Goal: Task Accomplishment & Management: Manage account settings

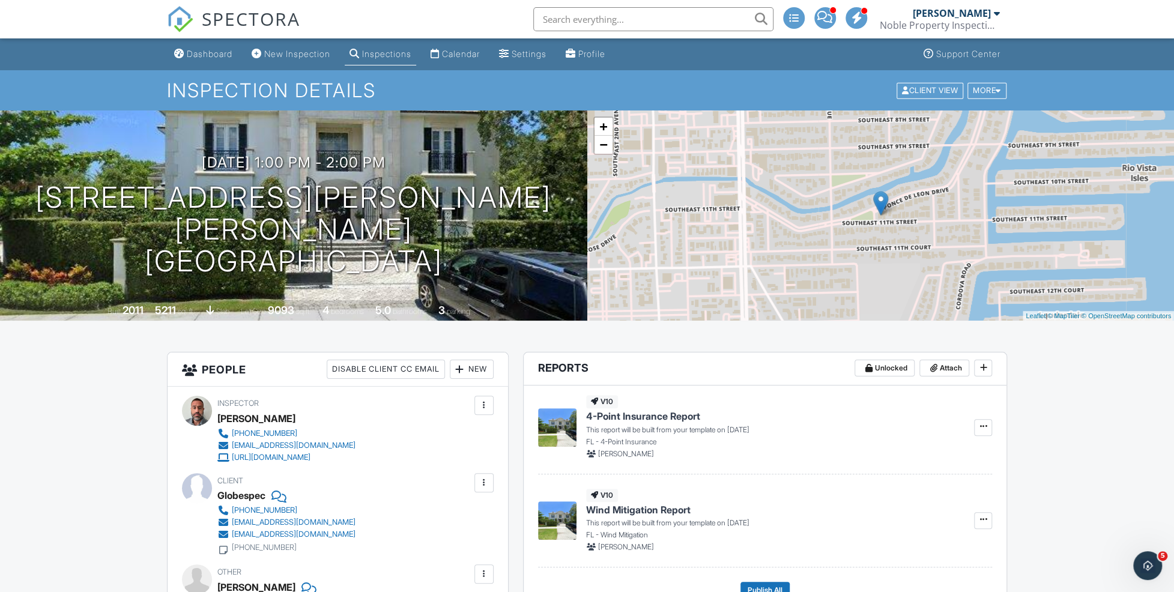
scroll to position [200, 0]
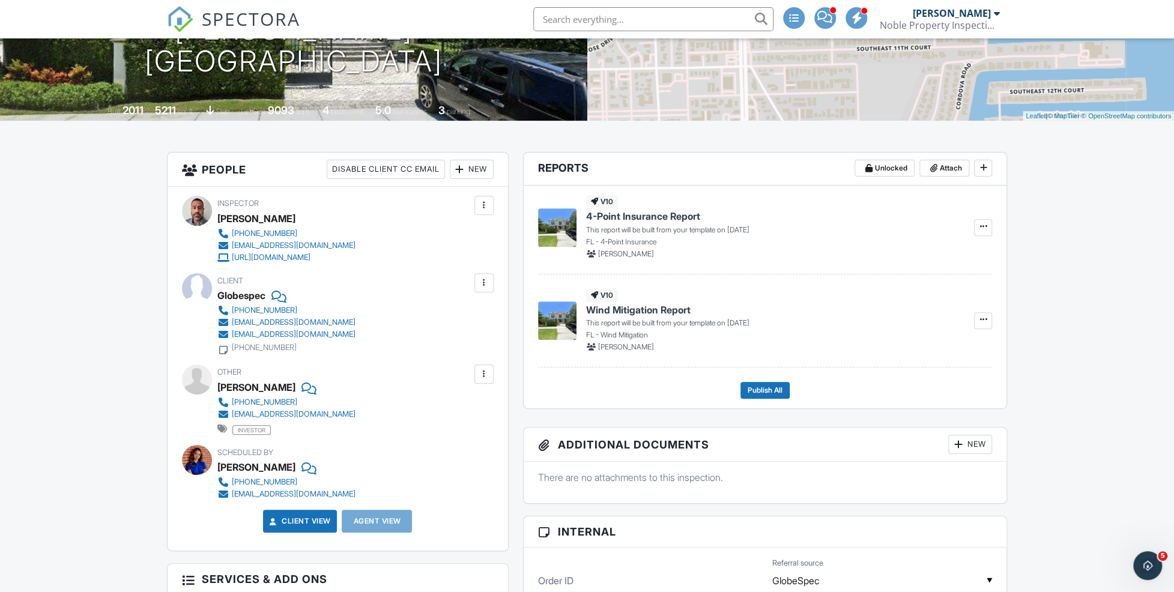
click at [658, 309] on span "Wind Mitigation Report" at bounding box center [638, 309] width 105 height 13
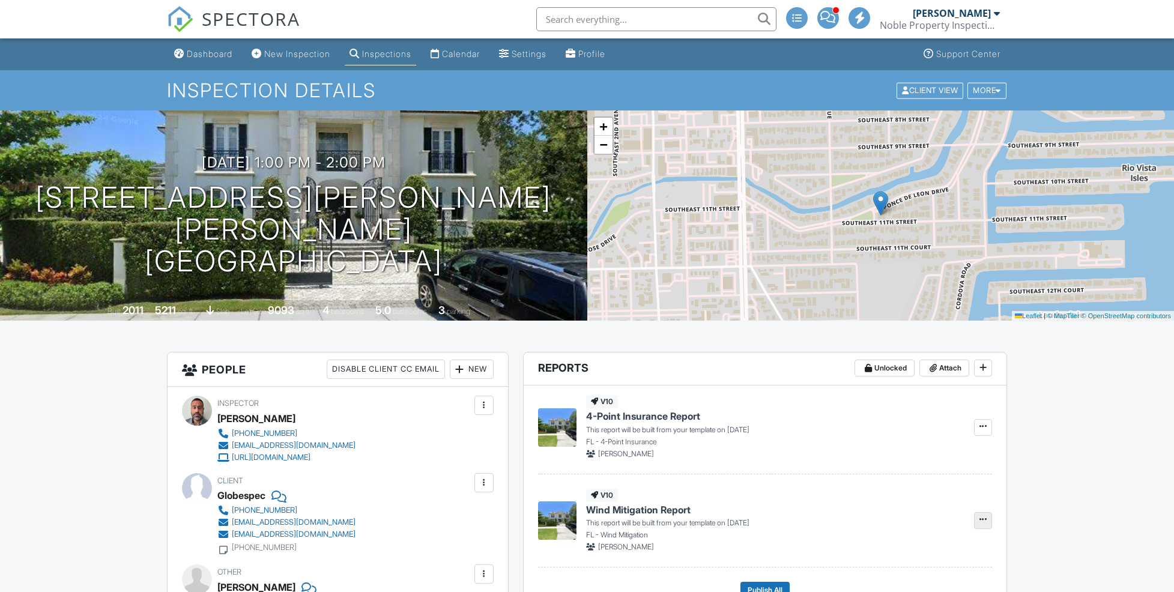
scroll to position [200, 0]
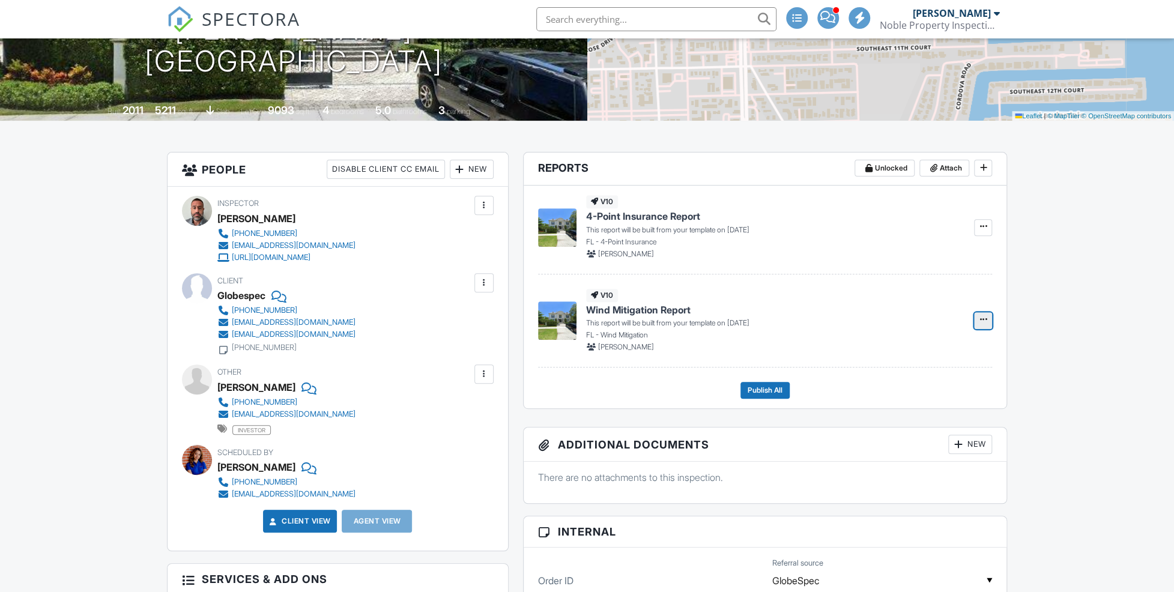
click at [980, 318] on icon at bounding box center [983, 319] width 7 height 8
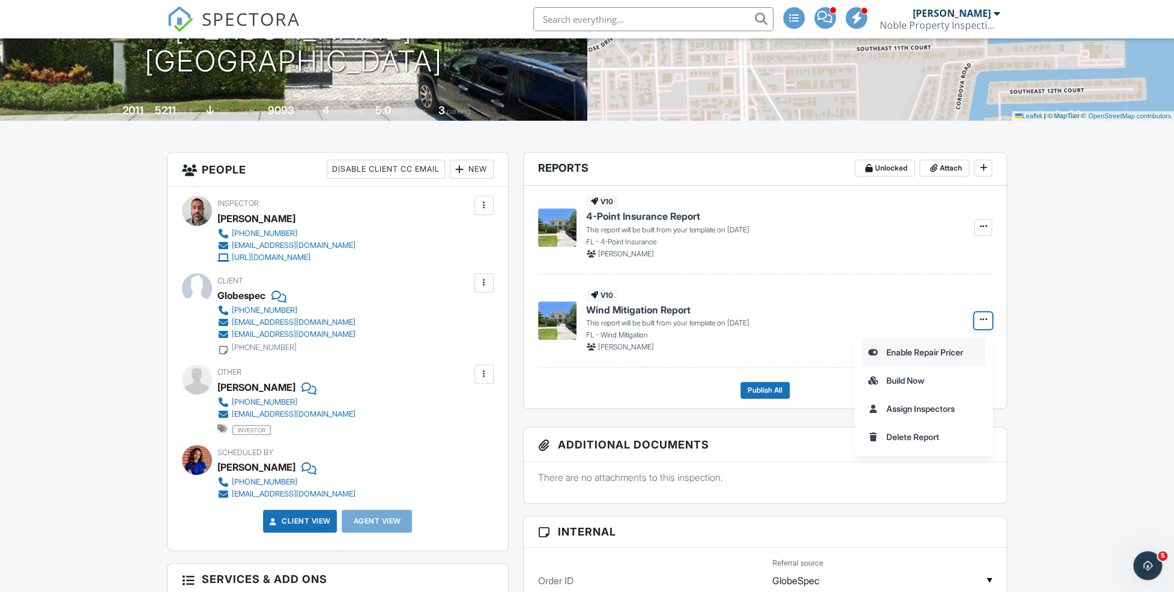
scroll to position [0, 0]
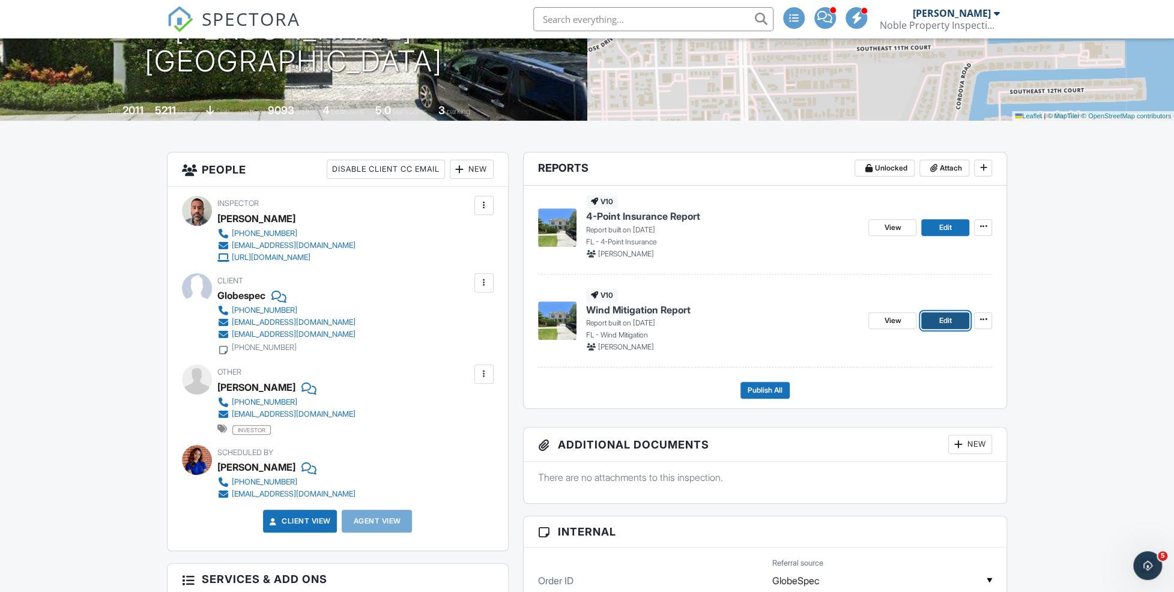
click at [941, 324] on span "Edit" at bounding box center [945, 321] width 13 height 12
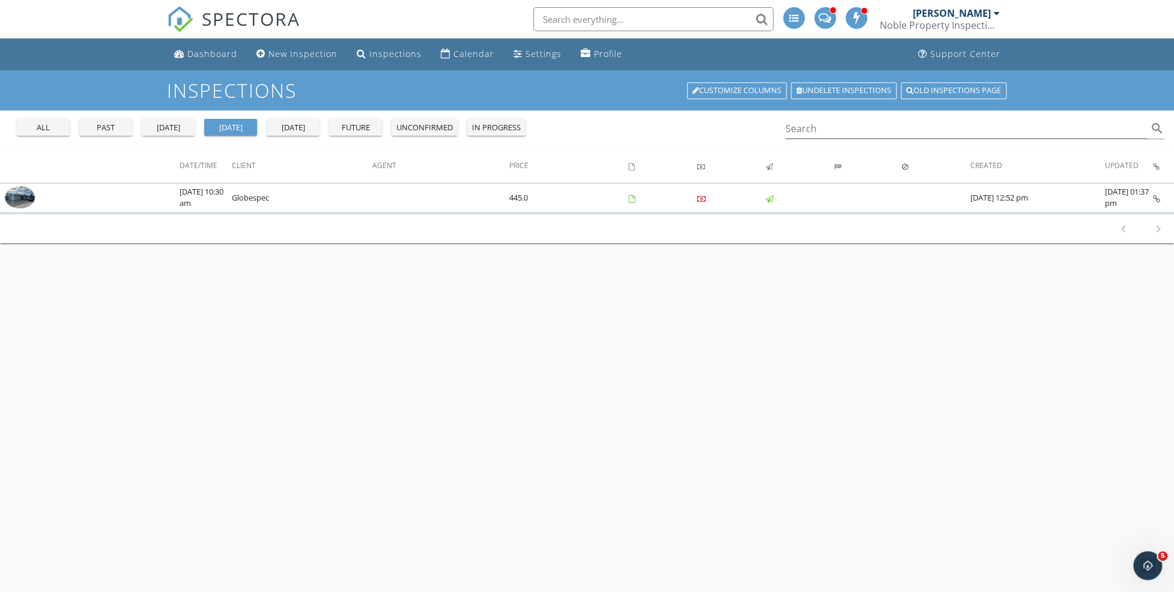
click at [288, 132] on div "[DATE]" at bounding box center [292, 128] width 43 height 12
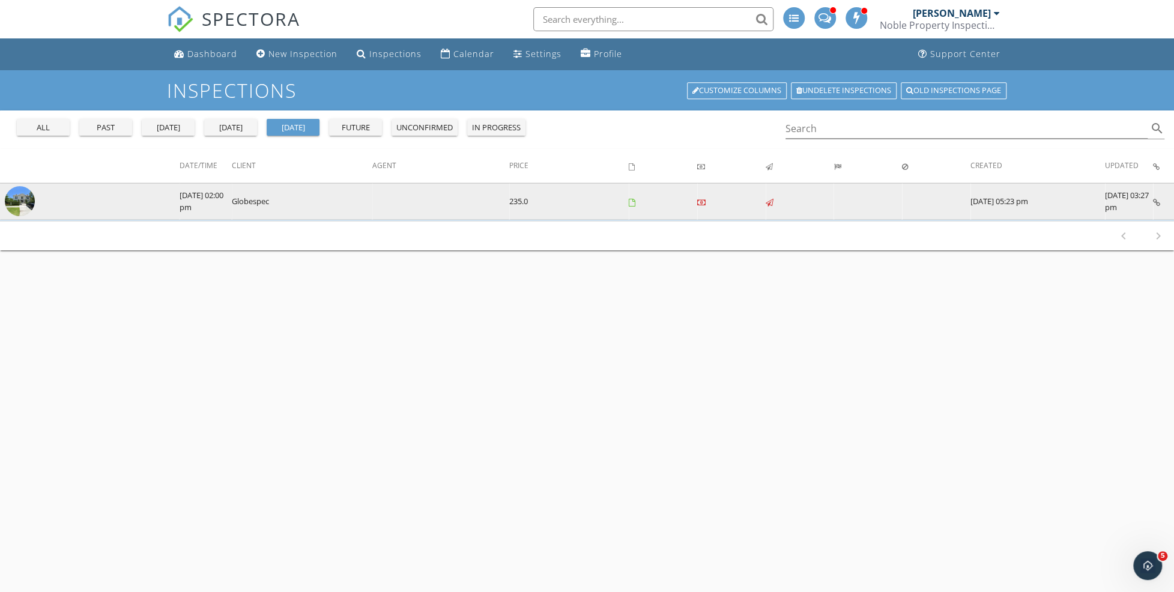
click at [235, 199] on td "Globespec" at bounding box center [302, 201] width 141 height 37
click at [16, 199] on img at bounding box center [20, 201] width 30 height 30
click at [290, 195] on td "Globespec" at bounding box center [302, 201] width 141 height 37
click at [16, 201] on img at bounding box center [20, 201] width 30 height 30
click at [24, 207] on img at bounding box center [20, 201] width 30 height 30
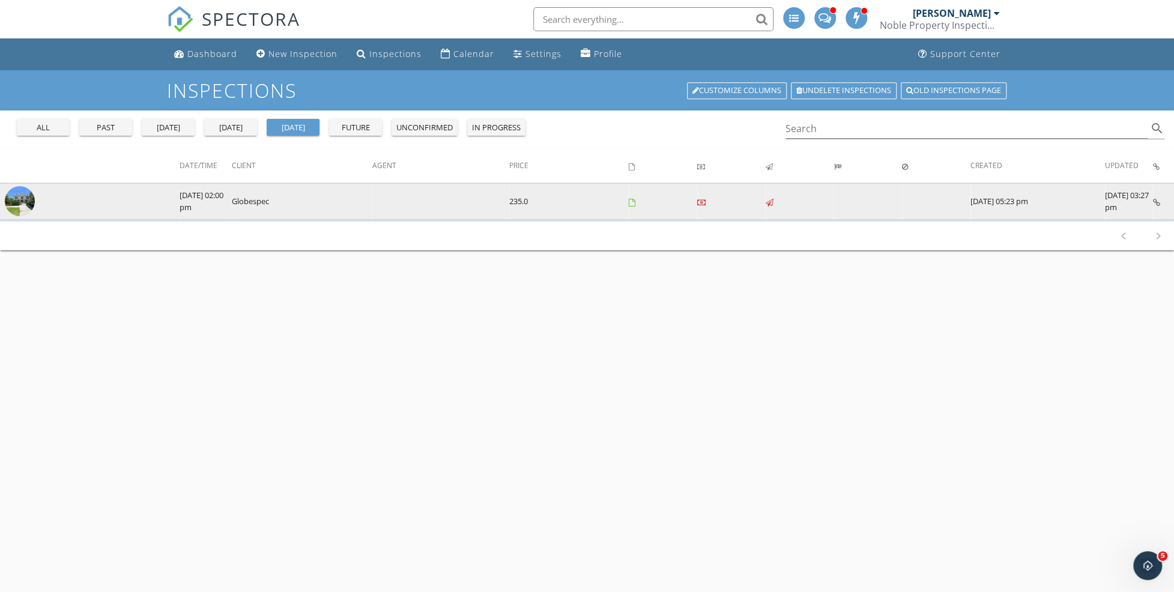
click at [24, 202] on img at bounding box center [20, 201] width 30 height 30
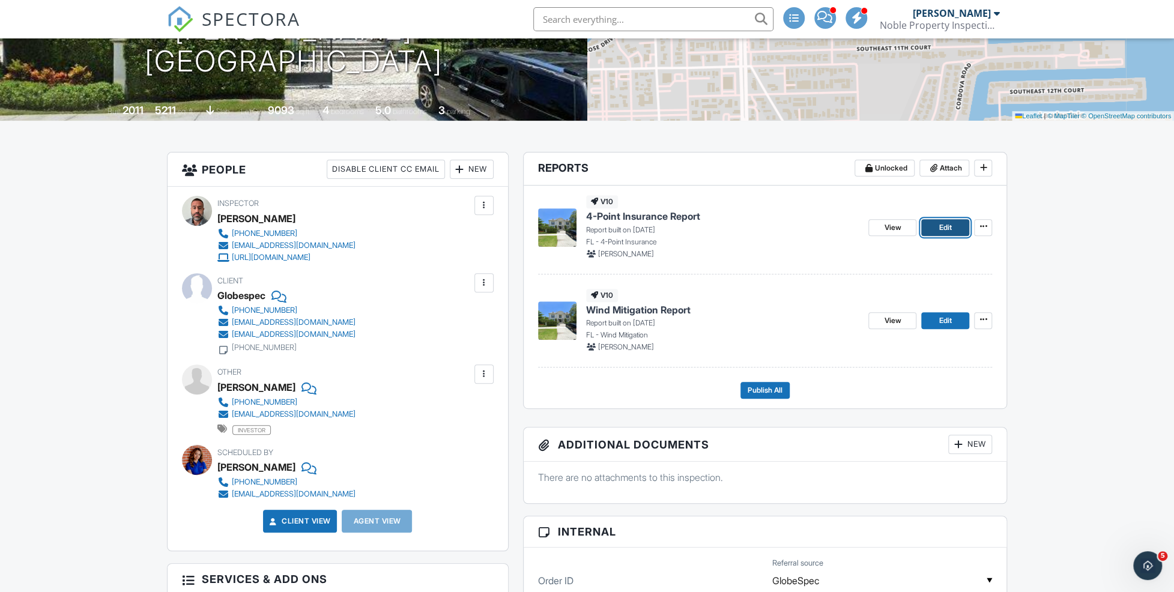
click at [949, 233] on link "Edit" at bounding box center [945, 227] width 48 height 17
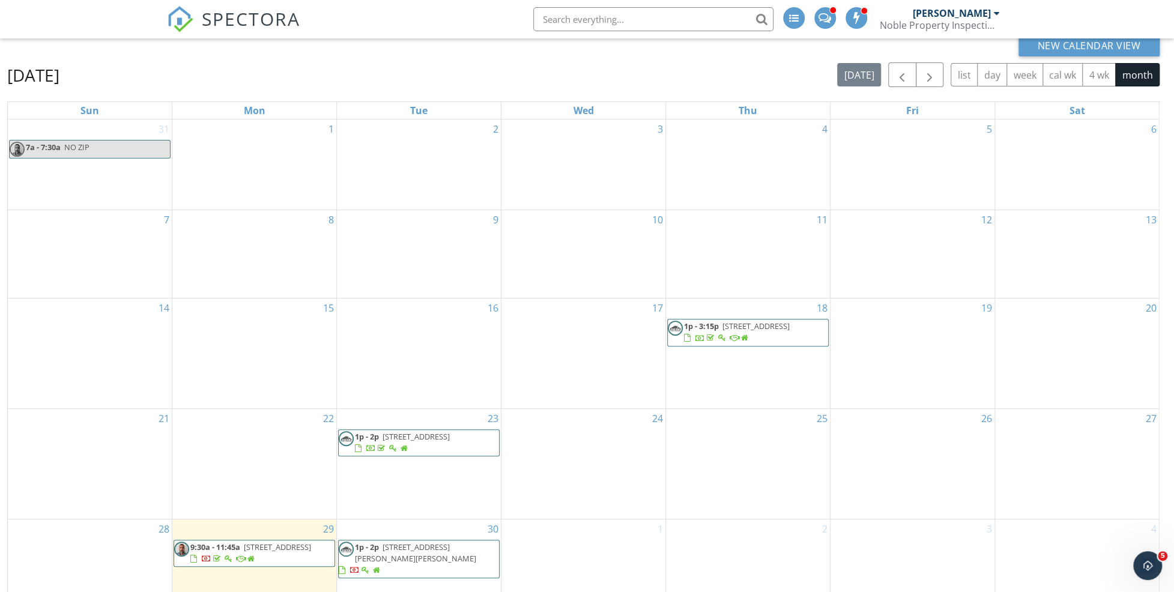
scroll to position [160, 0]
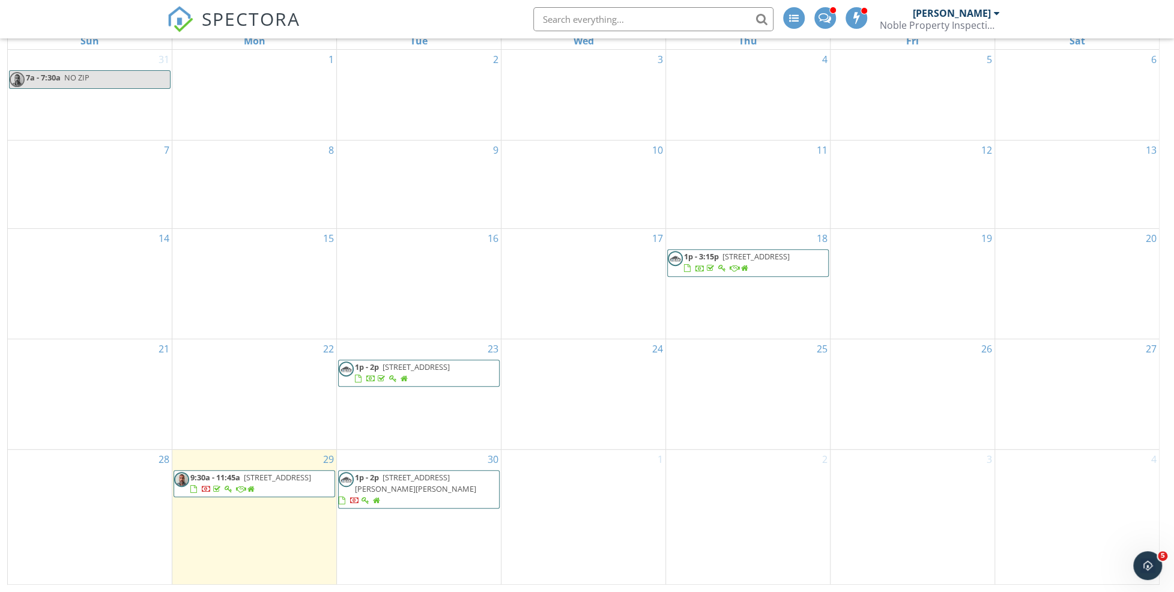
click at [476, 480] on span "[STREET_ADDRESS][PERSON_NAME][PERSON_NAME]" at bounding box center [415, 483] width 121 height 22
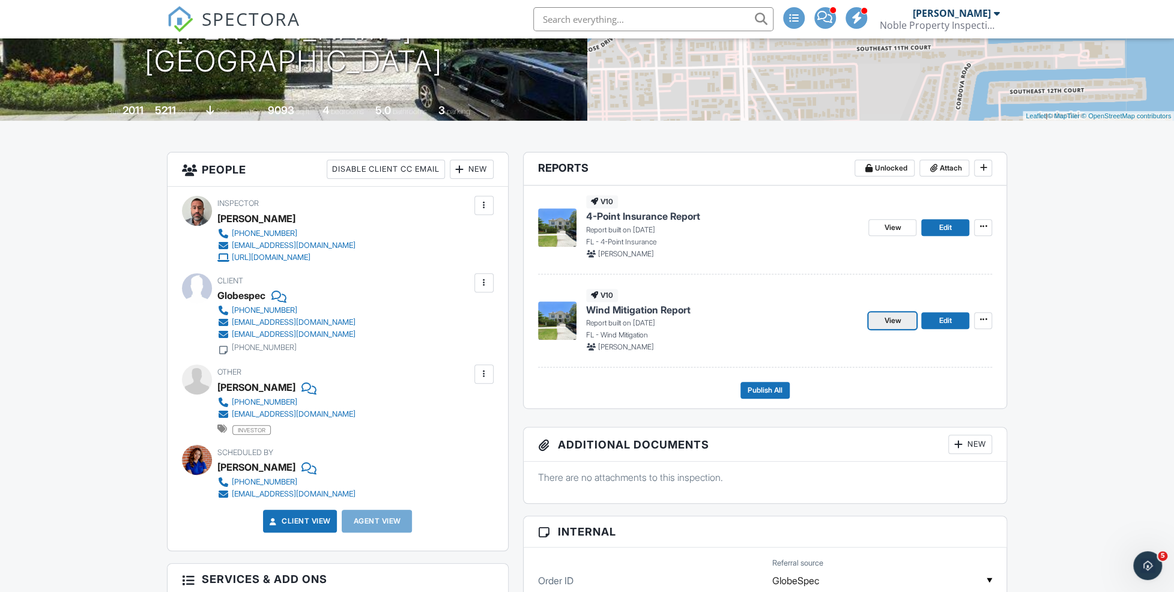
click at [885, 320] on span "View" at bounding box center [892, 321] width 17 height 12
click at [941, 317] on span "Edit" at bounding box center [945, 321] width 13 height 12
click at [940, 318] on span "Edit" at bounding box center [945, 321] width 13 height 12
click at [945, 230] on span "Edit" at bounding box center [945, 228] width 13 height 12
